Goal: Check status: Check status

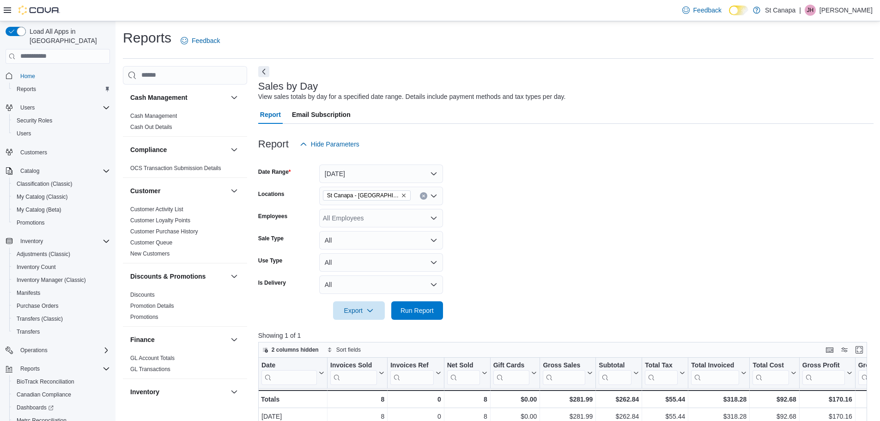
scroll to position [56, 0]
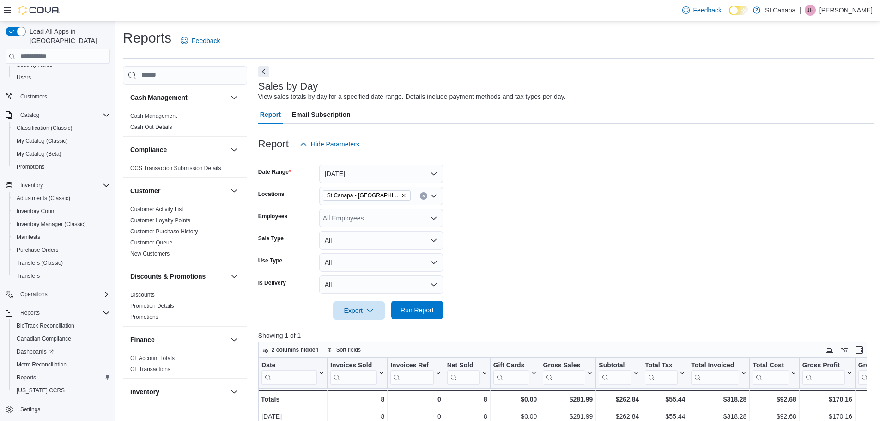
click at [410, 303] on span "Run Report" at bounding box center [417, 310] width 41 height 18
click at [401, 196] on icon "Remove St Canapa - Santa Teresa from selection in this group" at bounding box center [404, 196] width 6 height 6
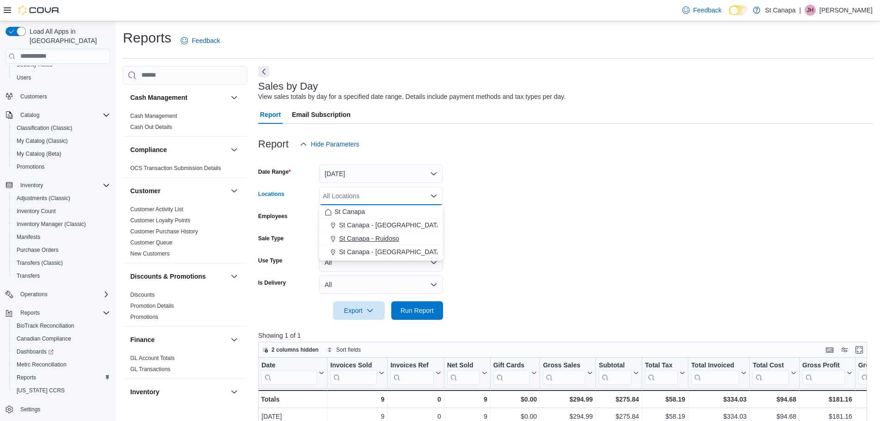
click at [379, 236] on span "St Canapa - Ruidoso" at bounding box center [369, 238] width 60 height 9
click at [573, 245] on form "Date Range [DATE] Locations [GEOGRAPHIC_DATA] - [GEOGRAPHIC_DATA] Combo box. Se…" at bounding box center [565, 236] width 615 height 166
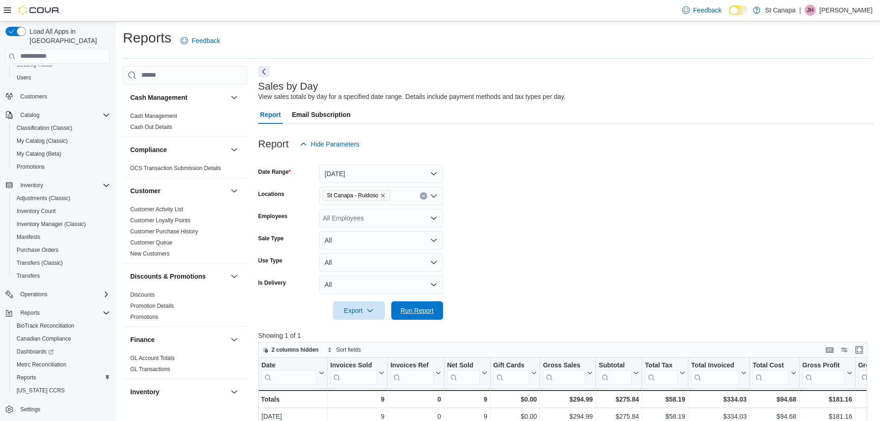
drag, startPoint x: 404, startPoint y: 310, endPoint x: 523, endPoint y: 300, distance: 119.6
click at [405, 310] on span "Run Report" at bounding box center [417, 310] width 33 height 9
click at [385, 195] on span "St Canapa - Ruidoso" at bounding box center [356, 195] width 67 height 10
drag, startPoint x: 379, startPoint y: 234, endPoint x: 513, endPoint y: 229, distance: 134.1
click at [386, 235] on span "St Canapa - [GEOGRAPHIC_DATA][PERSON_NAME]" at bounding box center [417, 238] width 157 height 9
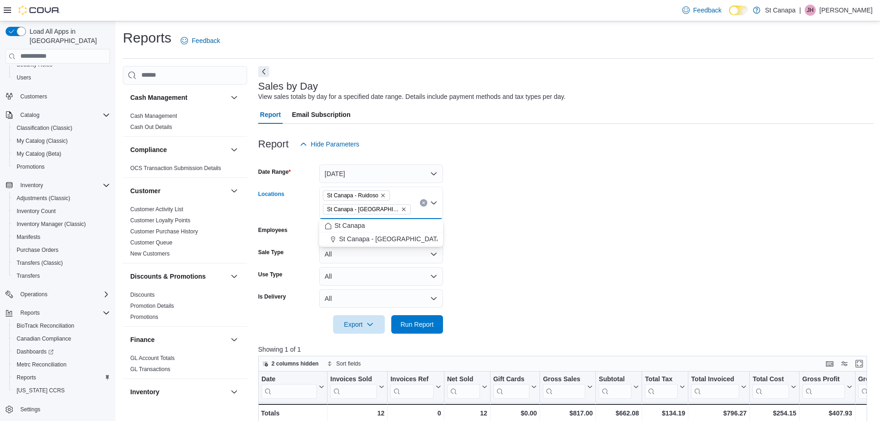
click at [542, 239] on form "Date Range [DATE] Locations [GEOGRAPHIC_DATA] - [GEOGRAPHIC_DATA] [GEOGRAPHIC_D…" at bounding box center [565, 243] width 615 height 180
click at [384, 195] on icon "Remove St Canapa - Ruidoso from selection in this group" at bounding box center [383, 196] width 6 height 6
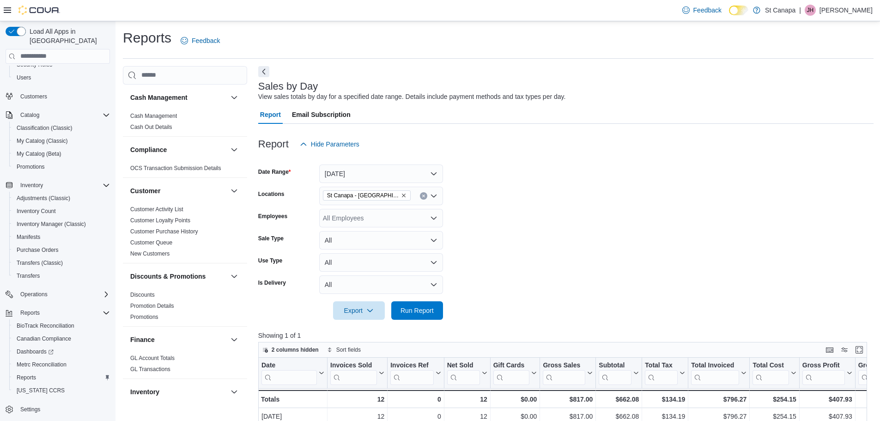
drag, startPoint x: 554, startPoint y: 226, endPoint x: 541, endPoint y: 230, distance: 13.6
click at [548, 229] on form "Date Range [DATE] Locations [GEOGRAPHIC_DATA] - [GEOGRAPHIC_DATA][PERSON_NAME] …" at bounding box center [565, 236] width 615 height 166
click at [415, 303] on span "Run Report" at bounding box center [417, 310] width 41 height 18
